Goal: Task Accomplishment & Management: Manage account settings

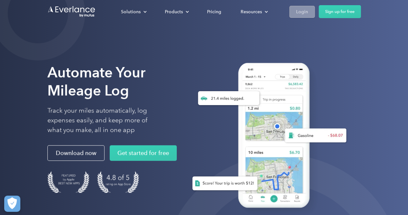
click at [302, 13] on div "Login" at bounding box center [302, 12] width 12 height 8
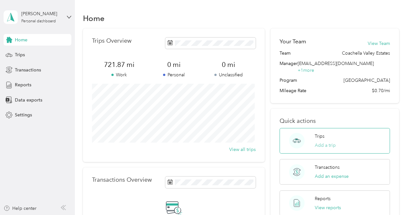
click at [322, 142] on button "Add a trip" at bounding box center [325, 145] width 21 height 7
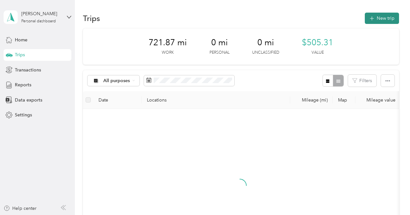
click at [370, 18] on icon "button" at bounding box center [371, 18] width 7 height 7
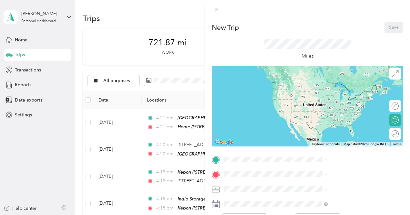
click at [321, 93] on span "[STREET_ADDRESS][US_STATE]" at bounding box center [337, 89] width 65 height 5
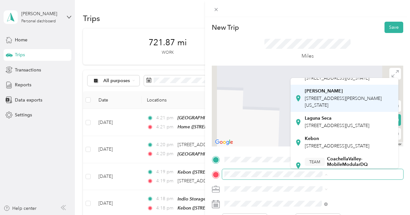
scroll to position [57, 0]
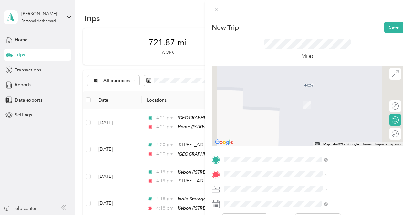
click at [338, 102] on li "[PERSON_NAME] [STREET_ADDRESS][PERSON_NAME][US_STATE]" at bounding box center [344, 88] width 108 height 27
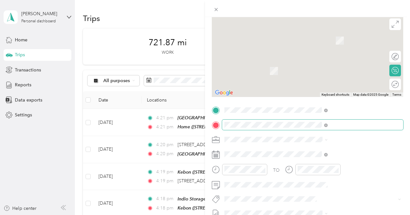
scroll to position [71, 0]
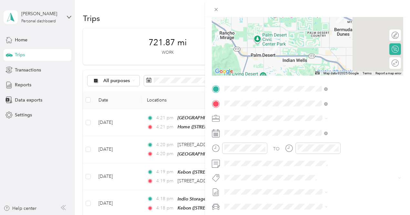
click at [321, 127] on div "TO Add photo" at bounding box center [307, 162] width 191 height 156
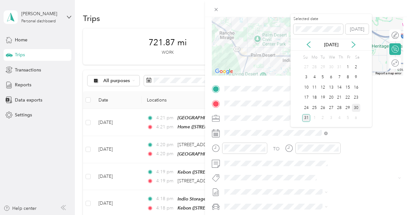
click at [354, 107] on div "30" at bounding box center [356, 108] width 8 height 8
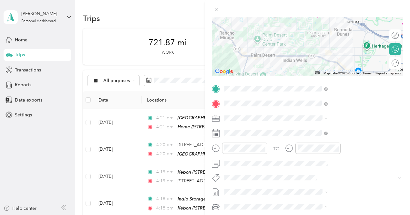
scroll to position [0, 0]
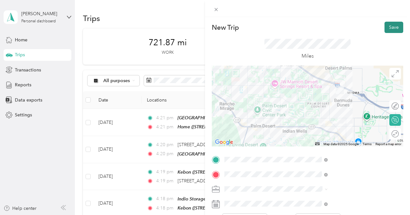
click at [392, 29] on button "Save" at bounding box center [393, 27] width 19 height 11
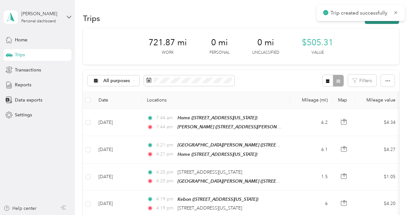
click at [378, 22] on button "New trip" at bounding box center [382, 18] width 34 height 11
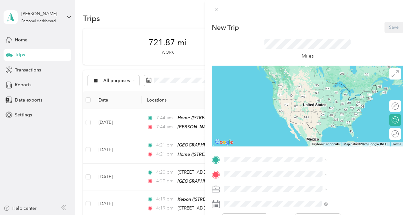
click at [324, 126] on strong "[PERSON_NAME]" at bounding box center [324, 123] width 38 height 6
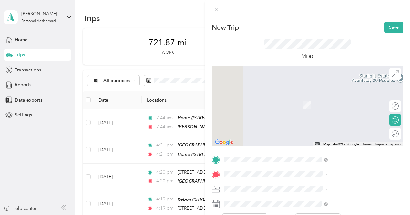
click at [313, 104] on span "[STREET_ADDRESS][US_STATE]" at bounding box center [337, 104] width 65 height 5
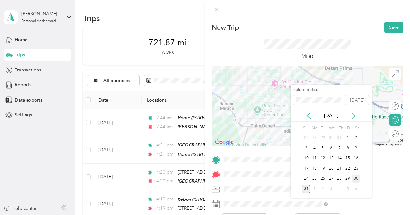
click at [356, 178] on div "30" at bounding box center [356, 179] width 8 height 8
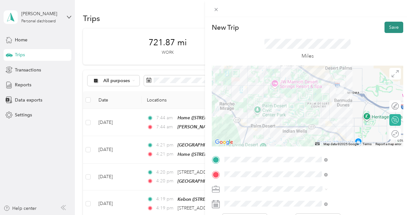
click at [385, 26] on button "Save" at bounding box center [393, 27] width 19 height 11
